Goal: Communication & Community: Connect with others

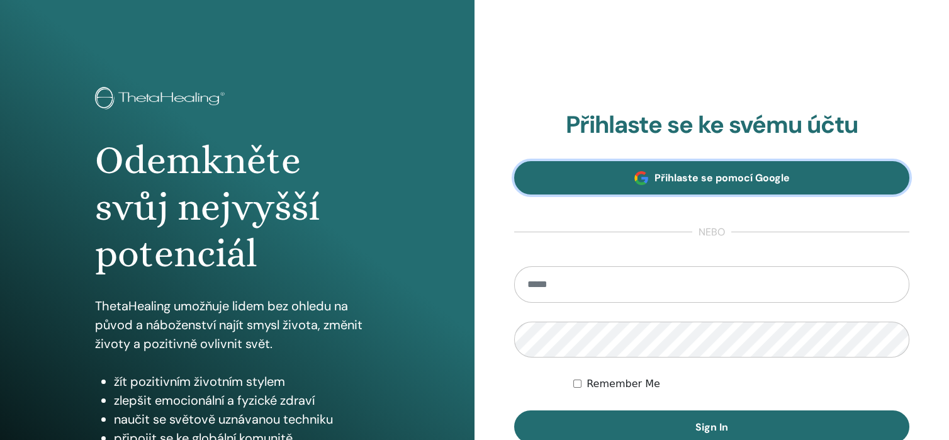
click at [686, 170] on link "Přihlaste se pomocí Google" at bounding box center [711, 177] width 395 height 33
click at [696, 171] on span "Přihlaste se pomocí Google" at bounding box center [721, 177] width 135 height 13
